Goal: Check status: Check status

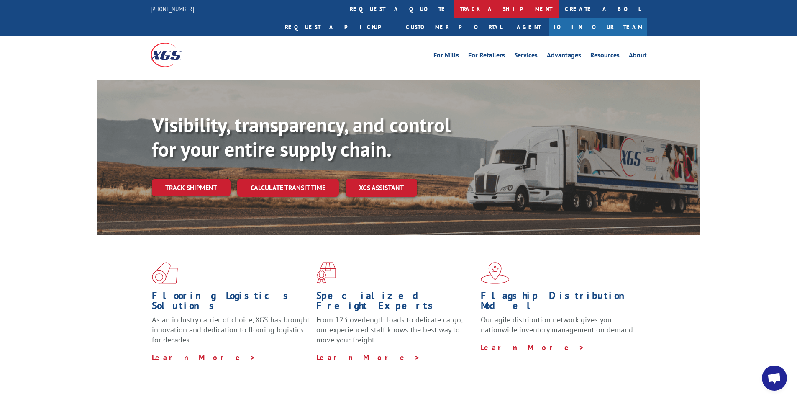
click at [453, 11] on link "track a shipment" at bounding box center [505, 9] width 105 height 18
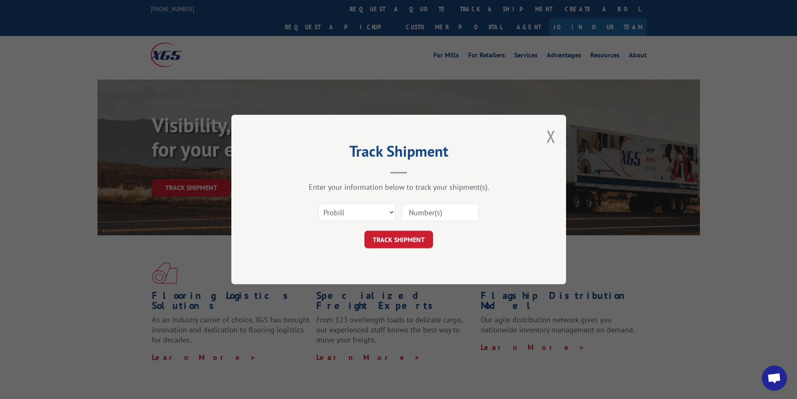
click at [449, 210] on input at bounding box center [440, 212] width 77 height 18
paste input "2837188"
click at [410, 213] on input "2837188" at bounding box center [440, 212] width 77 height 18
type input "2837188"
click at [410, 235] on button "TRACK SHIPMENT" at bounding box center [398, 239] width 69 height 18
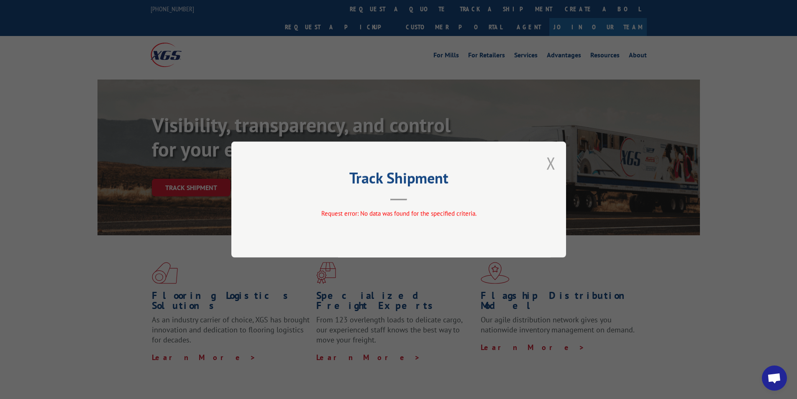
click at [552, 164] on button "Close modal" at bounding box center [550, 163] width 9 height 22
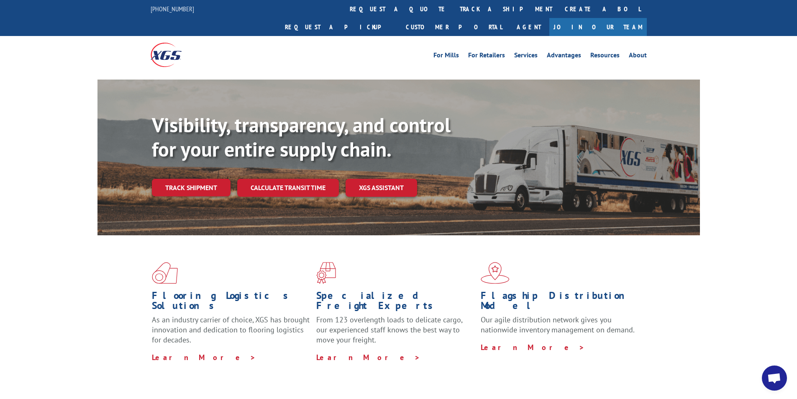
click at [453, 9] on link "track a shipment" at bounding box center [505, 9] width 105 height 18
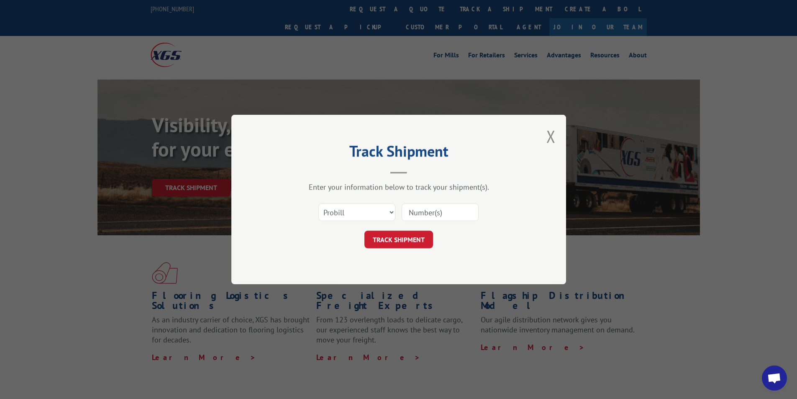
click at [433, 211] on input at bounding box center [440, 212] width 77 height 18
click at [383, 210] on select "Select category... Probill BOL PO" at bounding box center [356, 212] width 77 height 18
click at [440, 210] on input at bounding box center [440, 212] width 77 height 18
click at [384, 213] on select "Select category... Probill BOL PO" at bounding box center [356, 212] width 77 height 18
click at [318, 203] on select "Select category... Probill BOL PO" at bounding box center [356, 212] width 77 height 18
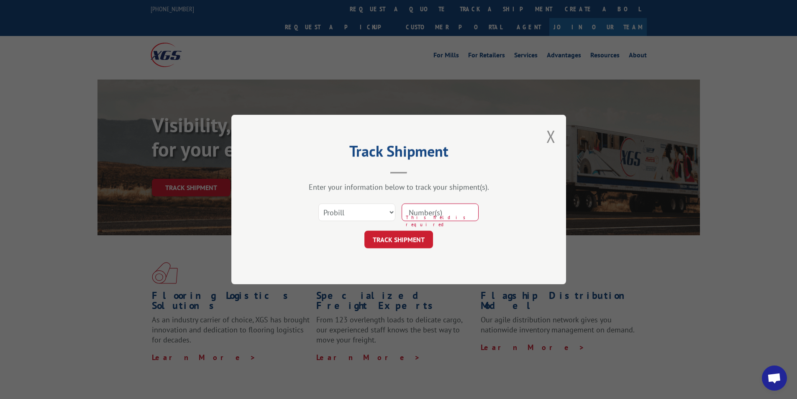
click at [444, 215] on input at bounding box center [440, 212] width 77 height 18
paste input "2837188"
type input "2837188"
click at [422, 245] on button "TRACK SHIPMENT" at bounding box center [398, 239] width 69 height 18
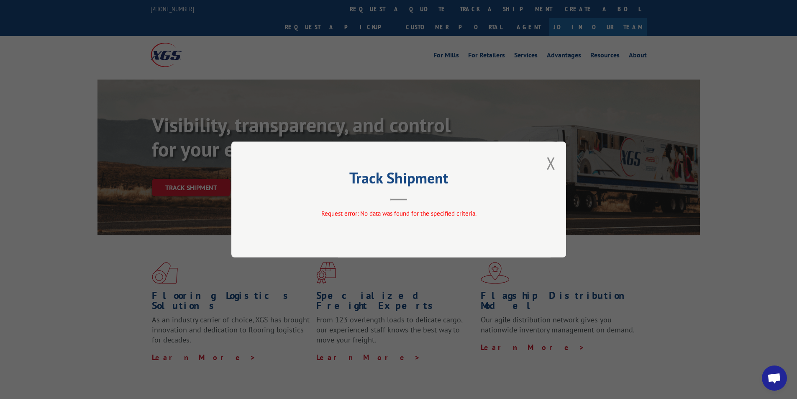
click at [561, 166] on div "Track Shipment Request error: No data was found for the specified criteria." at bounding box center [398, 199] width 335 height 116
click at [546, 158] on button "Close modal" at bounding box center [550, 163] width 9 height 22
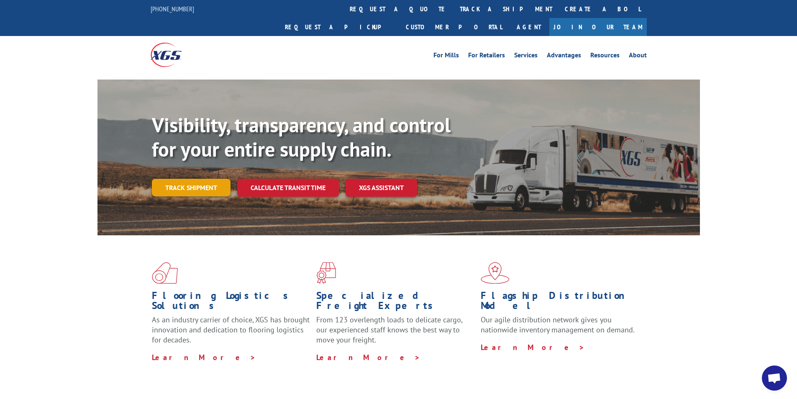
click at [214, 179] on link "Track shipment" at bounding box center [191, 188] width 79 height 18
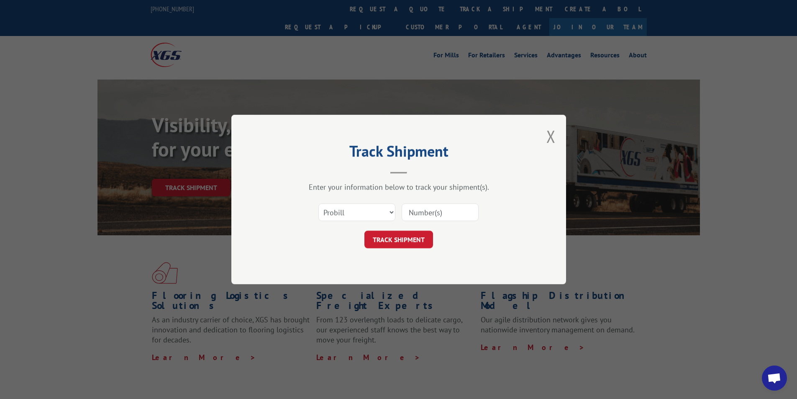
click at [472, 211] on input at bounding box center [440, 212] width 77 height 18
paste input "2837188"
type input "2837188"
click at [427, 245] on button "TRACK SHIPMENT" at bounding box center [398, 239] width 69 height 18
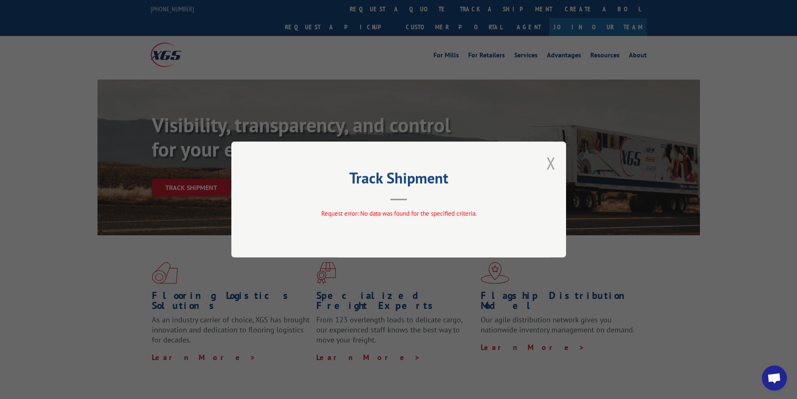
click at [551, 161] on button "Close modal" at bounding box center [550, 163] width 9 height 22
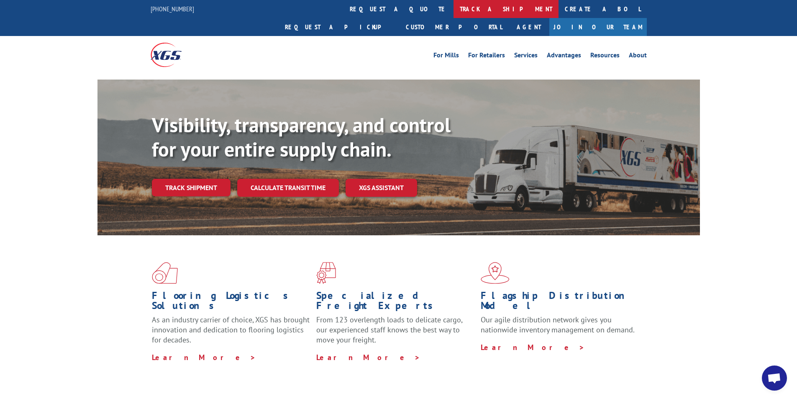
click at [453, 8] on link "track a shipment" at bounding box center [505, 9] width 105 height 18
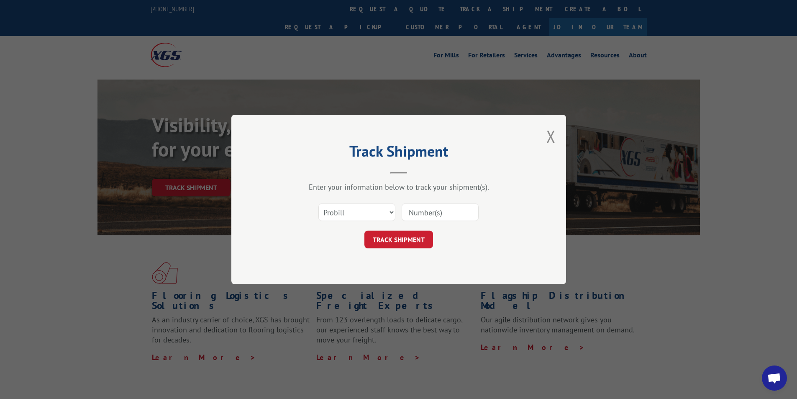
click at [423, 210] on input at bounding box center [440, 212] width 77 height 18
paste input "2837188"
type input "2837188"
click button "TRACK SHIPMENT" at bounding box center [398, 239] width 69 height 18
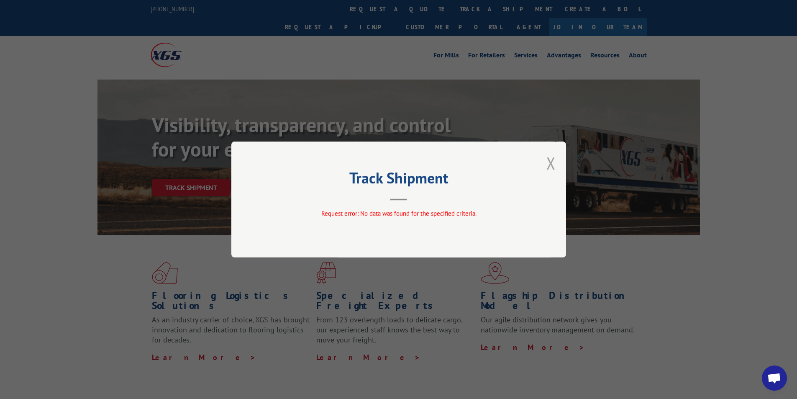
click at [553, 159] on button "Close modal" at bounding box center [550, 163] width 9 height 22
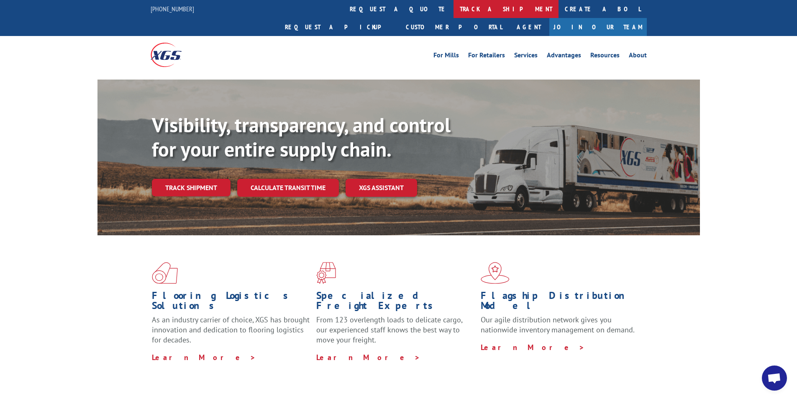
click at [453, 6] on link "track a shipment" at bounding box center [505, 9] width 105 height 18
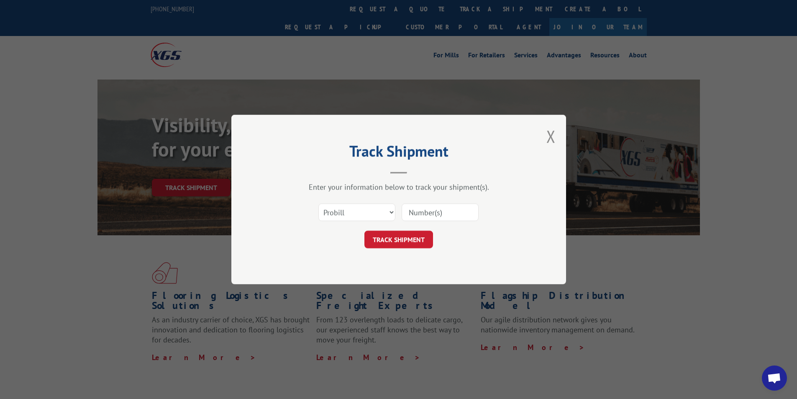
click at [418, 209] on input at bounding box center [440, 212] width 77 height 18
paste input "2837188"
type input "2837188"
click at [410, 240] on button "TRACK SHIPMENT" at bounding box center [398, 239] width 69 height 18
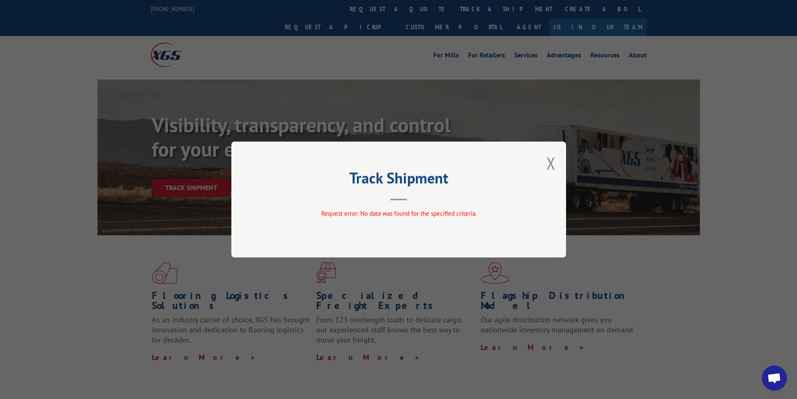
click at [541, 159] on div "Track Shipment Request error: No data was found for the specified criteria." at bounding box center [398, 199] width 335 height 116
click at [555, 162] on button "Close modal" at bounding box center [550, 163] width 9 height 22
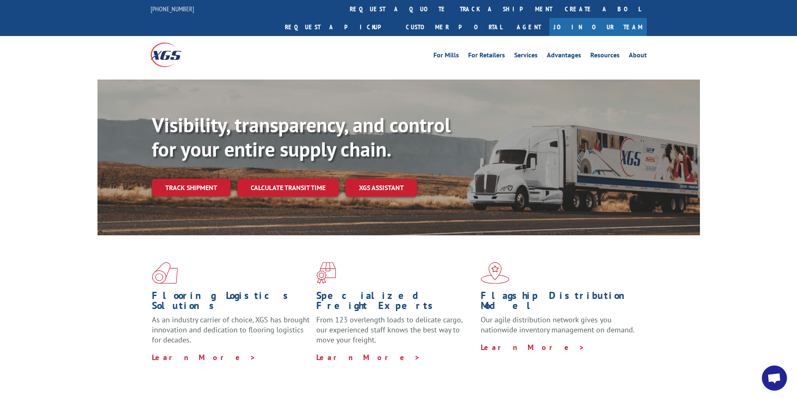
click at [171, 183] on div "Visibility, transparency, and control for your entire supply chain. Track shipm…" at bounding box center [426, 171] width 548 height 117
click at [187, 179] on link "Track shipment" at bounding box center [191, 188] width 79 height 18
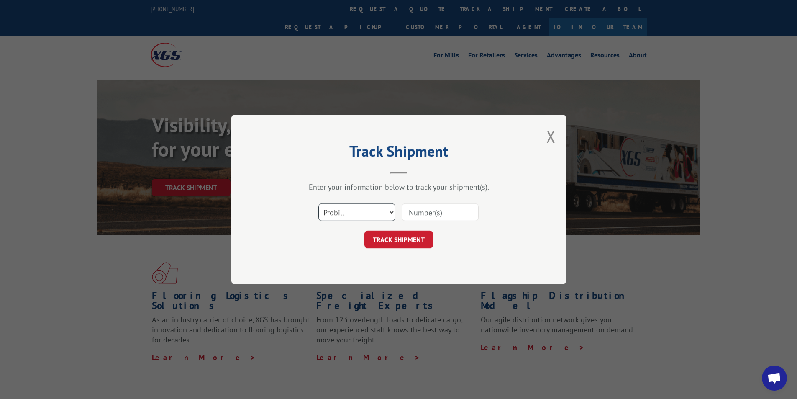
click at [338, 206] on select "Select category... Probill BOL PO" at bounding box center [356, 212] width 77 height 18
select select "bol"
click at [318, 203] on select "Select category... Probill BOL PO" at bounding box center [356, 212] width 77 height 18
click at [435, 210] on input at bounding box center [440, 212] width 77 height 18
paste input "2837188"
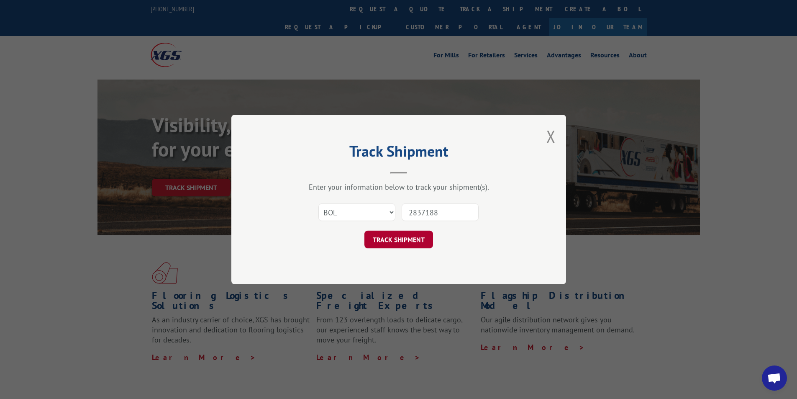
type input "2837188"
click at [417, 238] on button "TRACK SHIPMENT" at bounding box center [398, 239] width 69 height 18
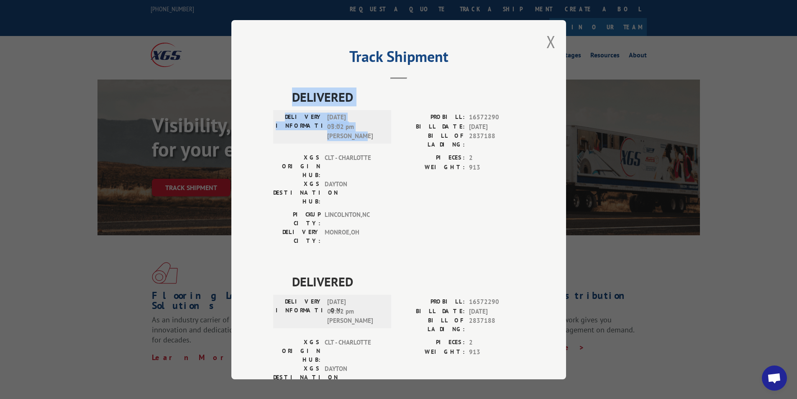
drag, startPoint x: 360, startPoint y: 137, endPoint x: 274, endPoint y: 97, distance: 95.1
click at [274, 97] on div "DELIVERED DELIVERY INFORMATION: [DATE] 03:02 pm [PERSON_NAME] PROBILL: 16572290…" at bounding box center [398, 168] width 251 height 162
copy div "DELIVERED DELIVERY INFORMATION: [DATE] 03:02 pm [PERSON_NAME]"
click at [426, 210] on div "PICKUP CITY: [GEOGRAPHIC_DATA] , [GEOGRAPHIC_DATA]: [GEOGRAPHIC_DATA] , [GEOGRA…" at bounding box center [398, 229] width 251 height 39
click at [546, 41] on button "Close modal" at bounding box center [550, 42] width 9 height 22
